Goal: Information Seeking & Learning: Learn about a topic

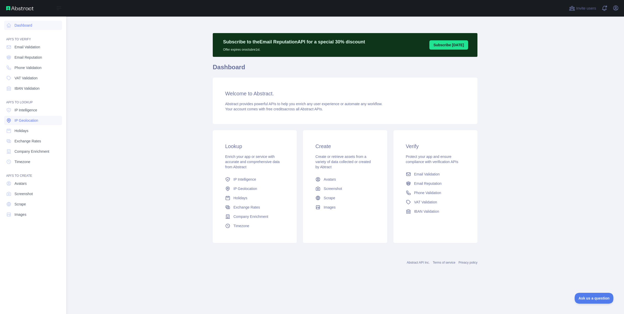
click at [38, 121] on span "IP Geolocation" at bounding box center [26, 120] width 24 height 5
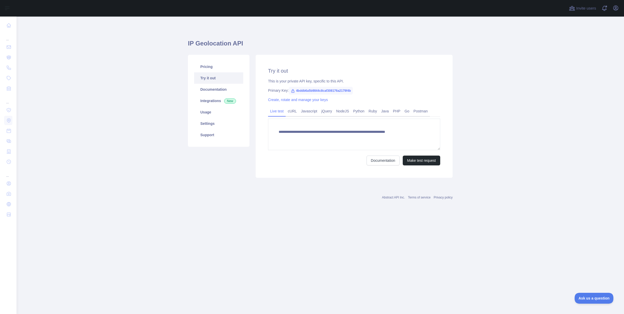
type textarea "**********"
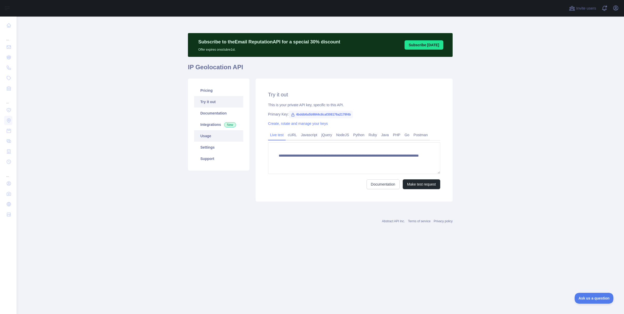
click at [203, 134] on link "Usage" at bounding box center [218, 135] width 49 height 11
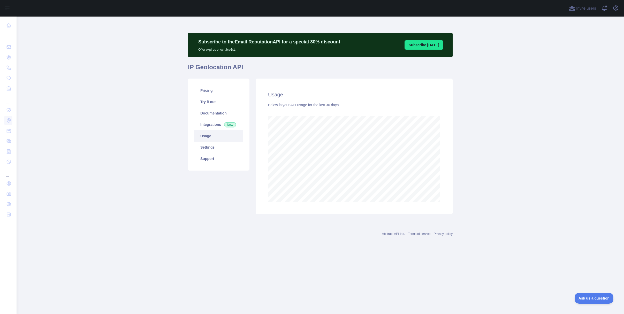
scroll to position [298, 608]
click at [220, 89] on link "Pricing" at bounding box center [218, 90] width 49 height 11
click at [613, 7] on icon "button" at bounding box center [616, 8] width 6 height 6
click at [589, 52] on button "Billing" at bounding box center [591, 55] width 58 height 9
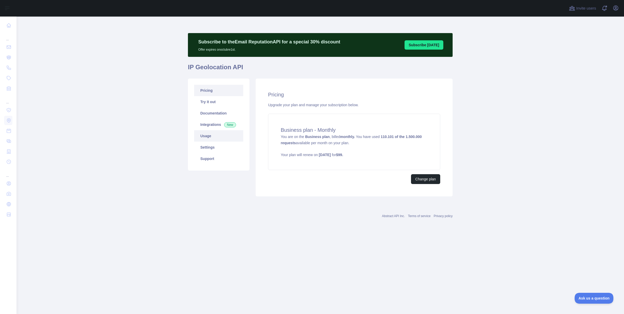
click at [211, 138] on link "Usage" at bounding box center [218, 135] width 49 height 11
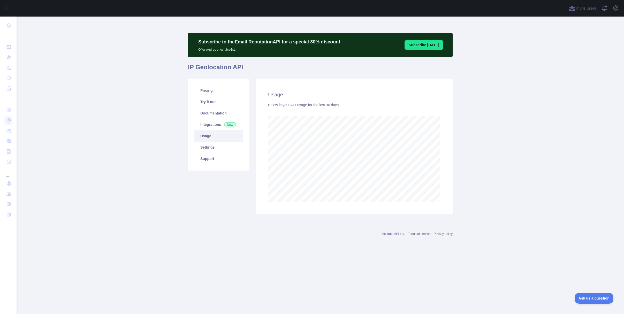
scroll to position [298, 608]
